Goal: Find specific page/section: Find specific page/section

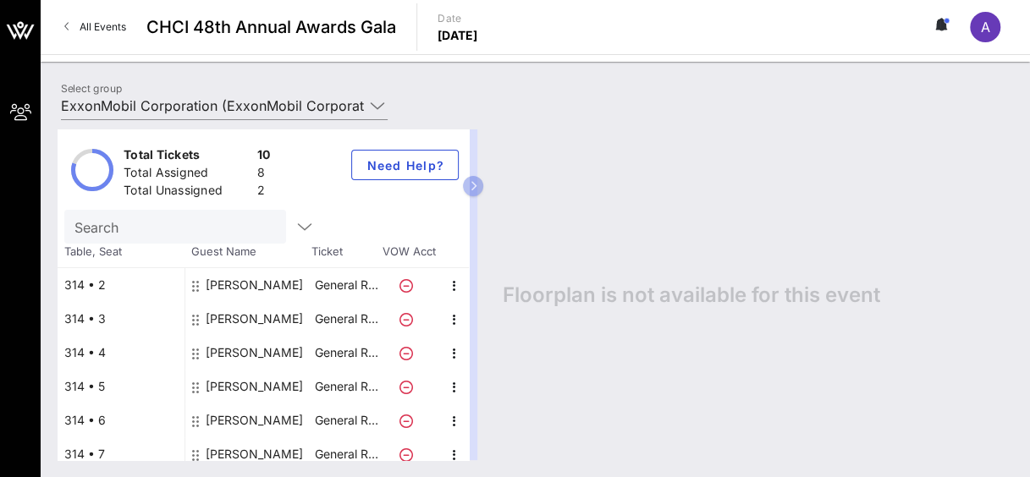
click at [228, 27] on span "CHCI 48th Annual Awards Gala" at bounding box center [271, 26] width 250 height 25
click at [113, 27] on span "All Events" at bounding box center [103, 26] width 47 height 13
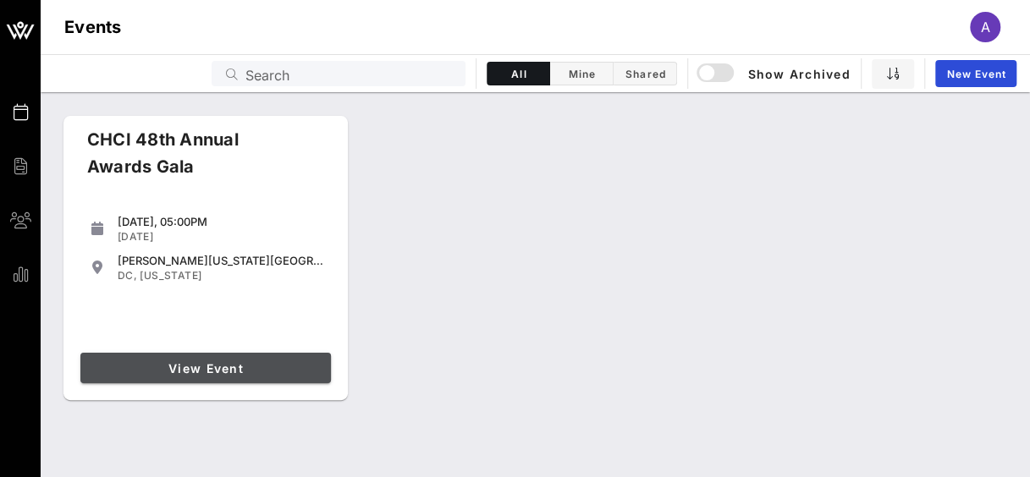
click at [203, 365] on span "View Event" at bounding box center [205, 368] width 237 height 14
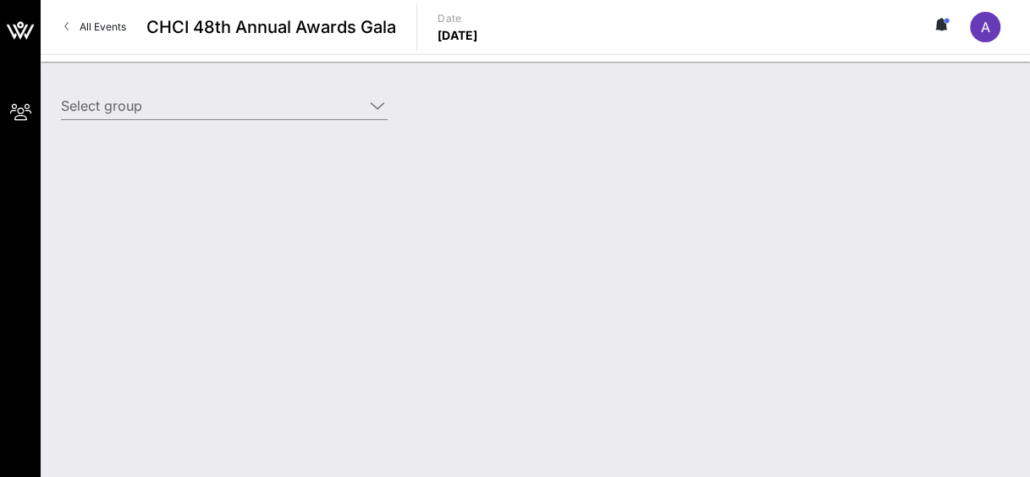
type input "ExxonMobil Corporation (ExxonMobil Corporation) [[PERSON_NAME], [PERSON_NAME][E…"
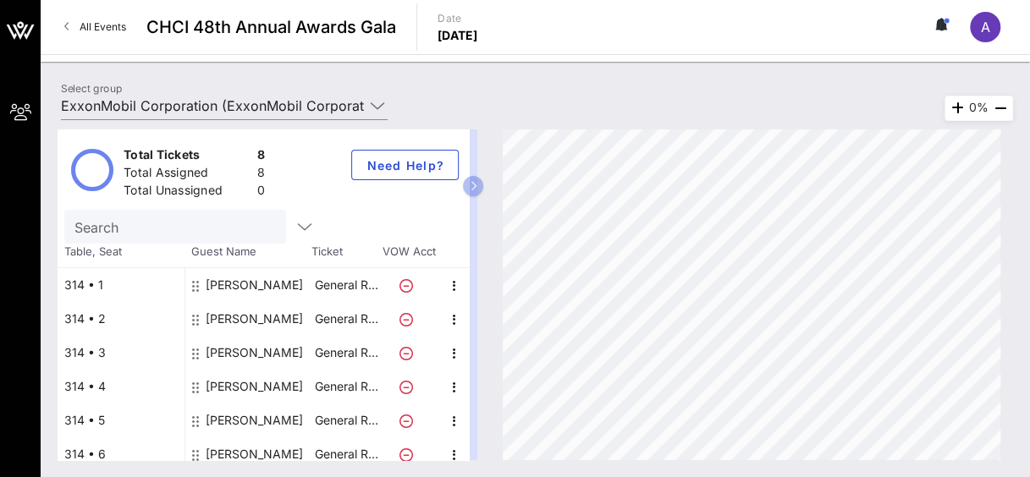
scroll to position [78, 0]
